Goal: Download file/media

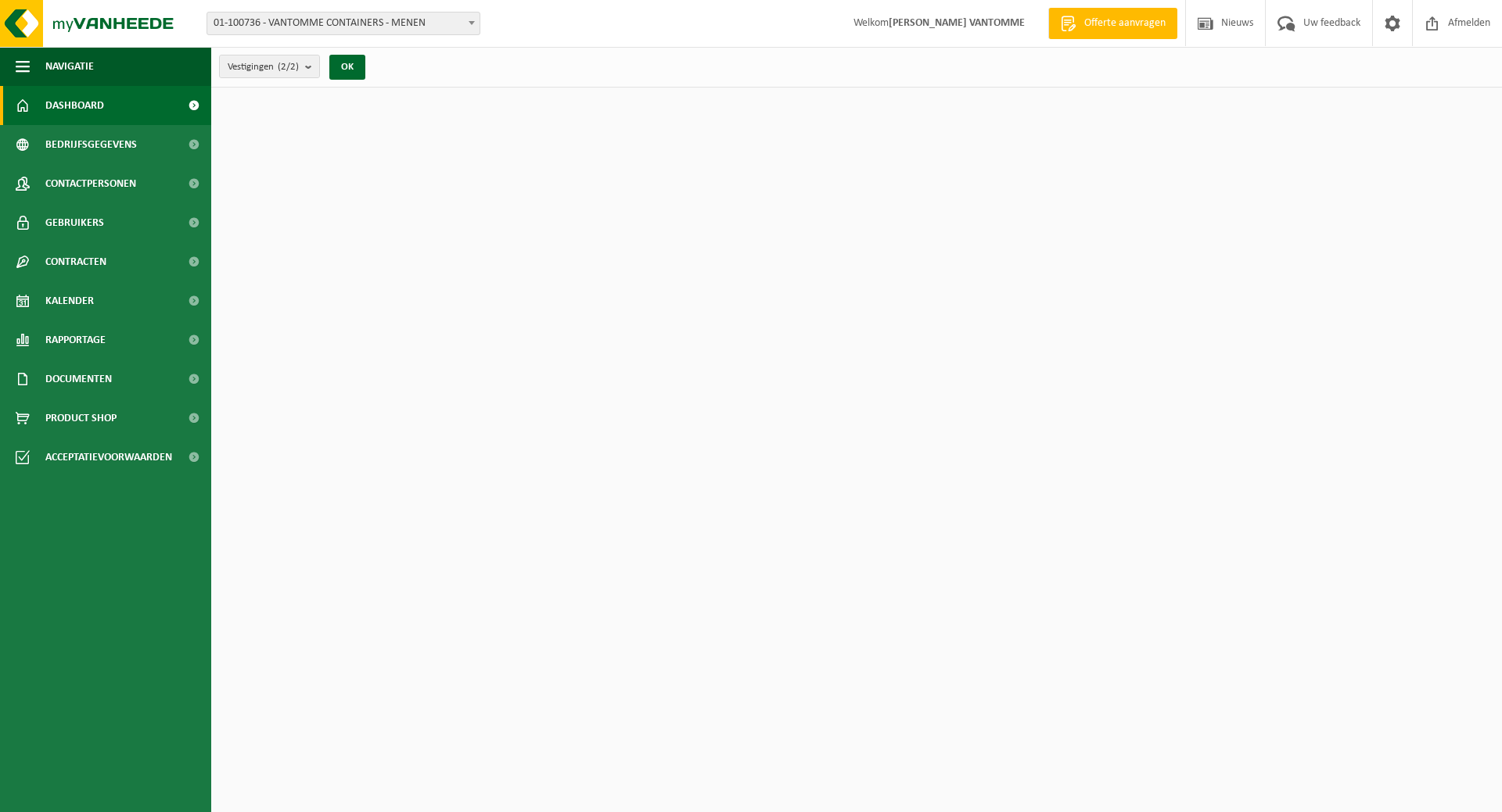
click at [338, 15] on span "01-100736 - VANTOMME CONTAINERS - MENEN" at bounding box center [343, 23] width 272 height 22
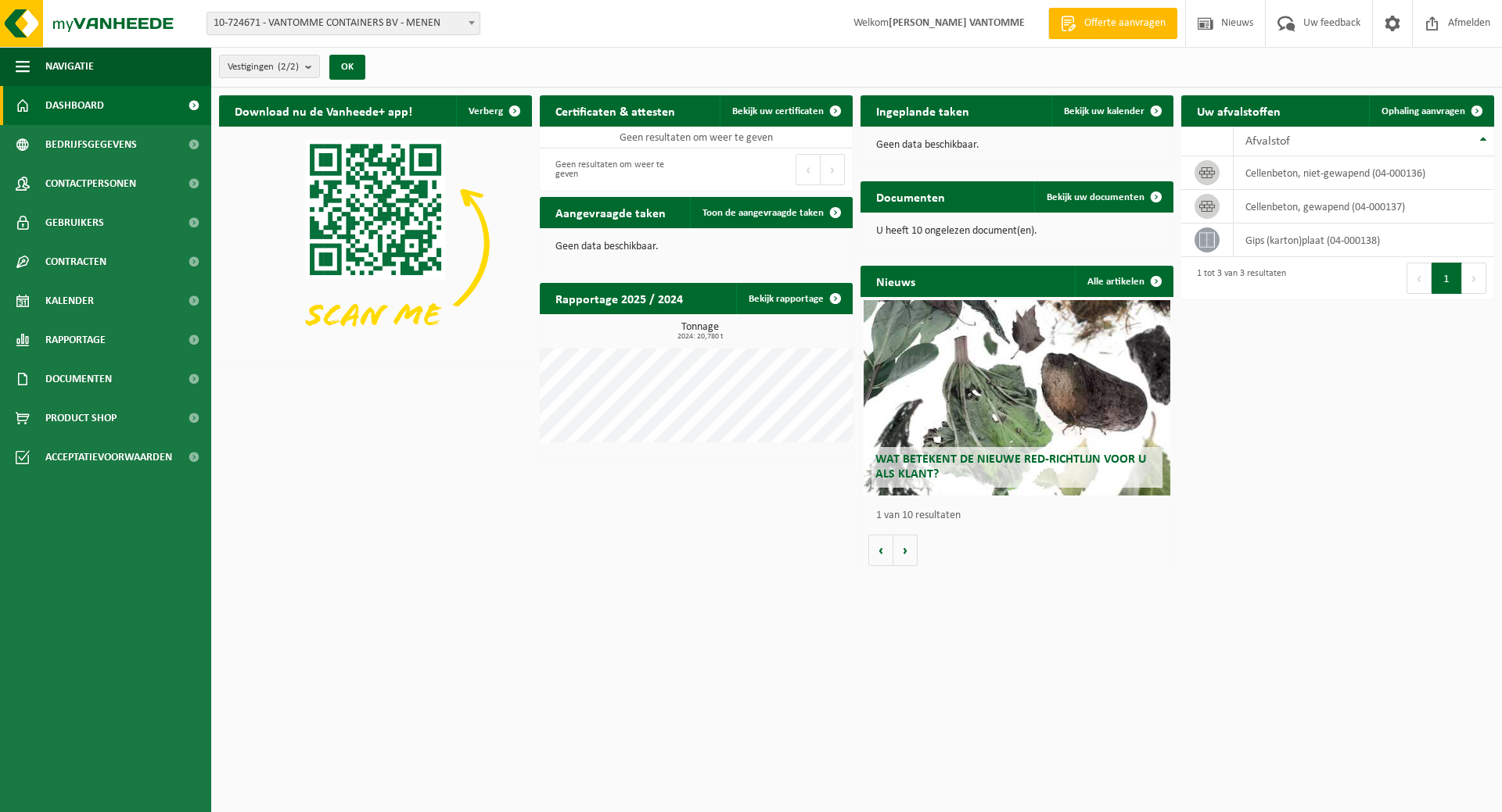
select select "33527"
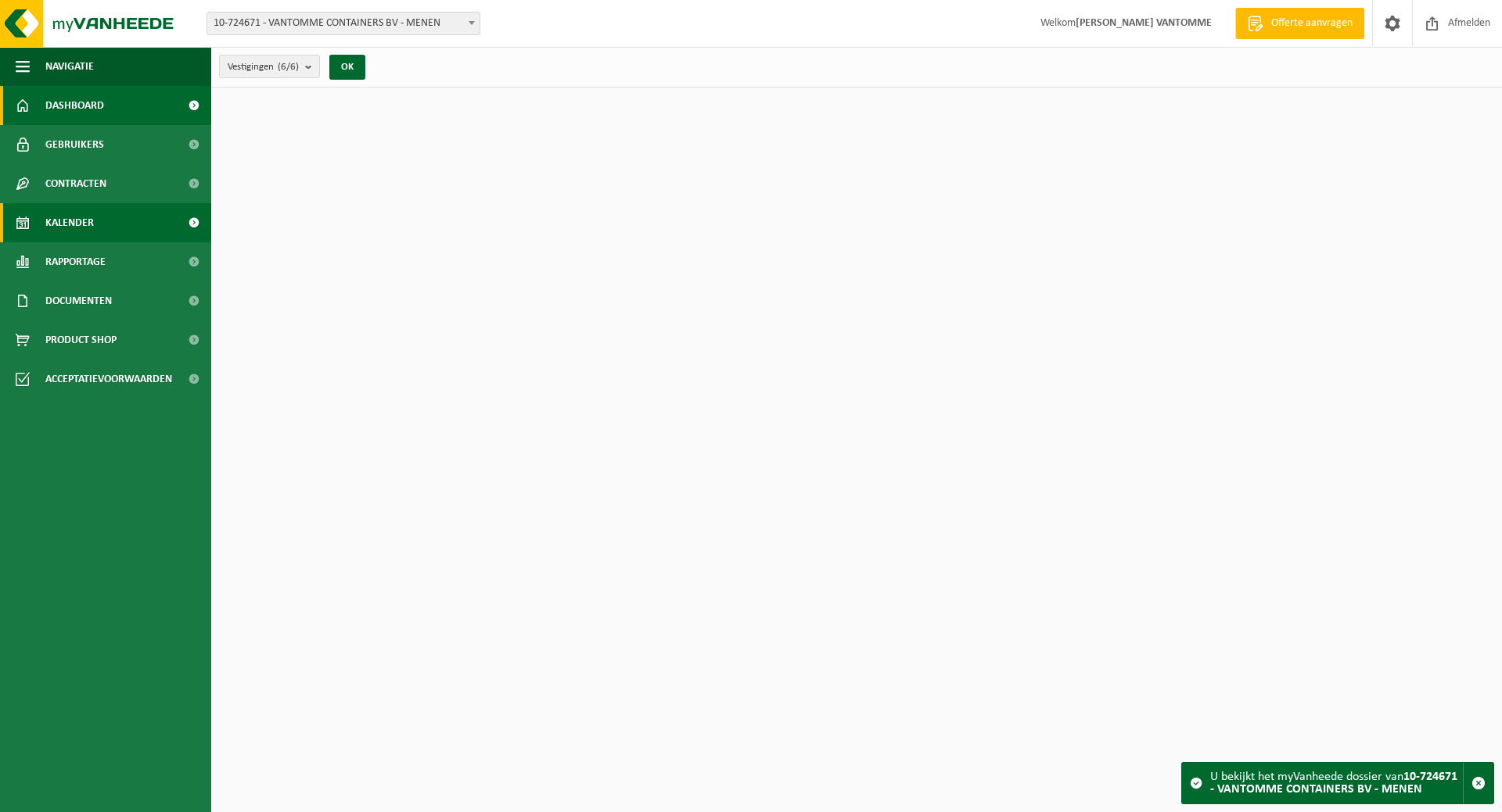
click at [71, 216] on span "Kalender" at bounding box center [70, 223] width 49 height 39
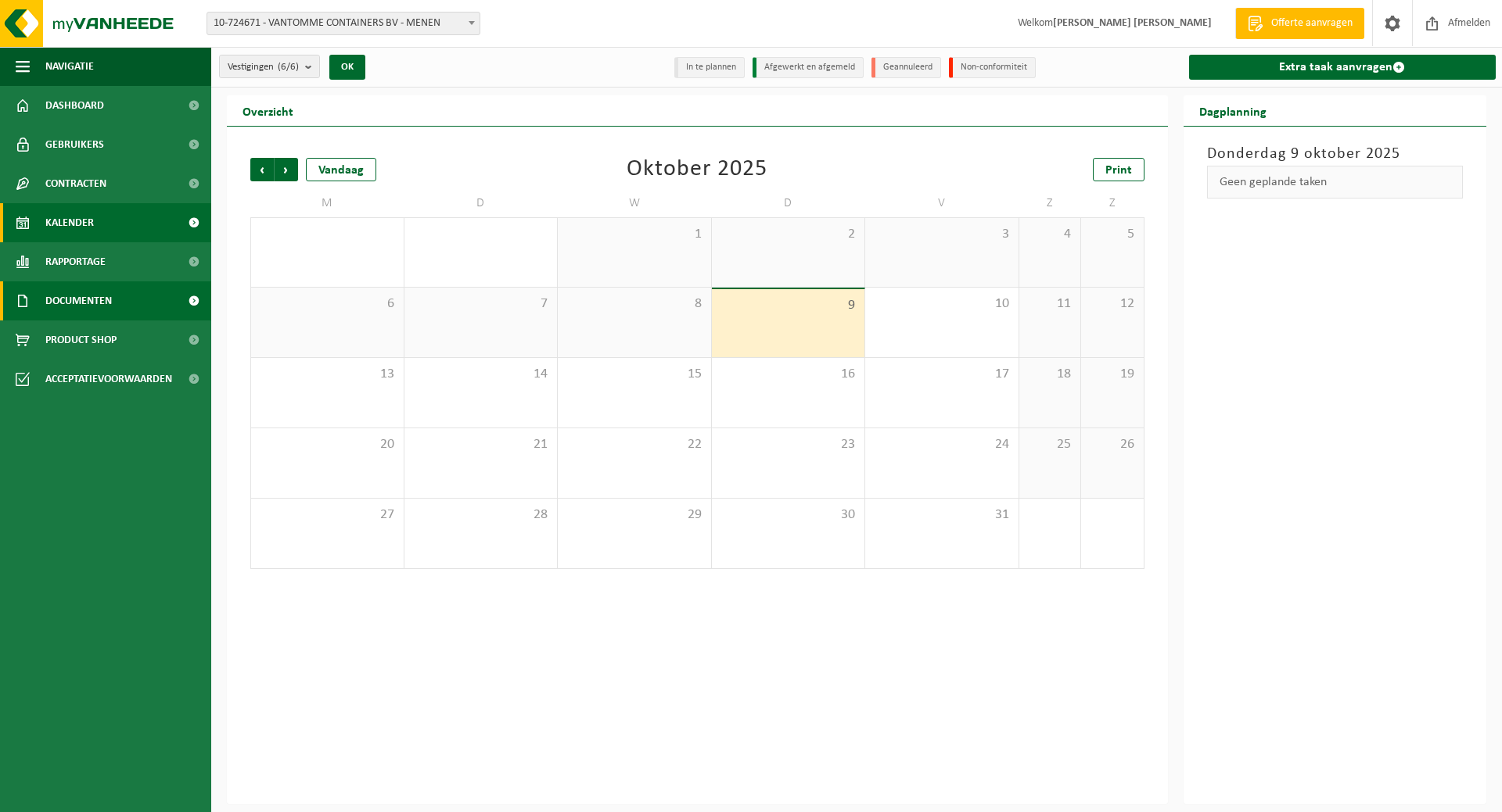
click at [73, 302] on span "Documenten" at bounding box center [78, 301] width 66 height 39
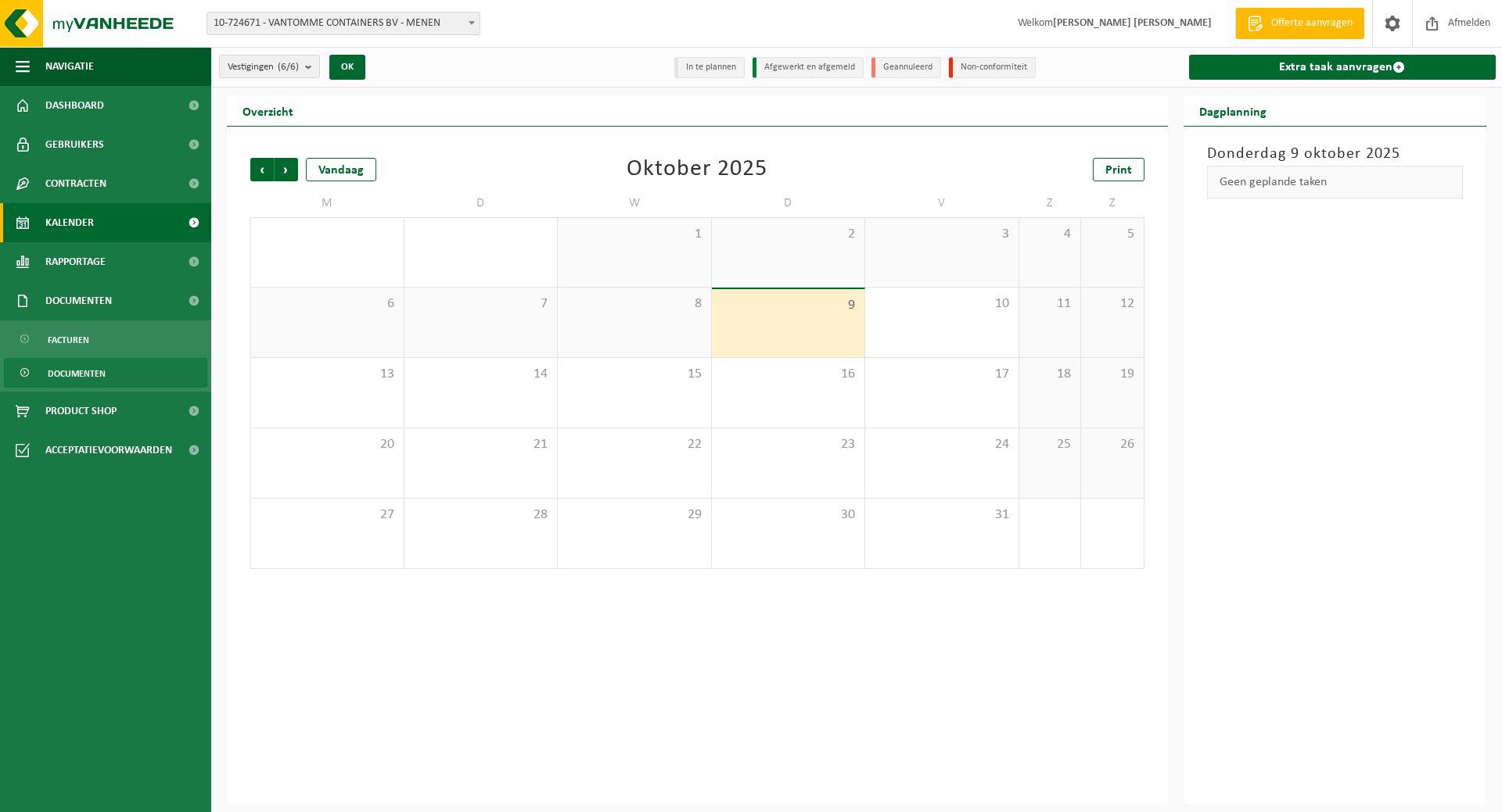
click at [84, 374] on span "Documenten" at bounding box center [77, 374] width 58 height 30
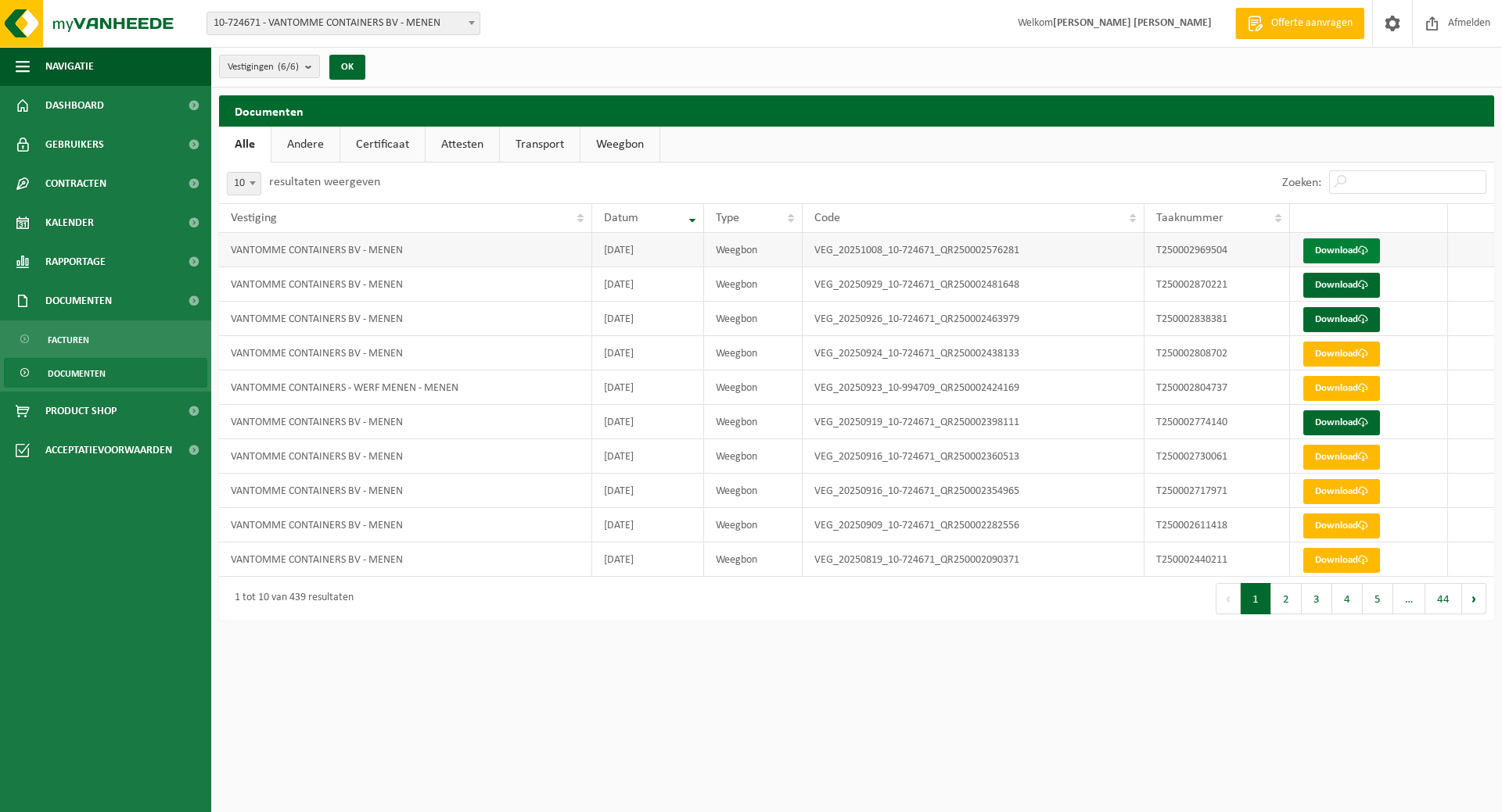
click at [1337, 257] on link "Download" at bounding box center [1341, 250] width 77 height 25
